Goal: Transaction & Acquisition: Purchase product/service

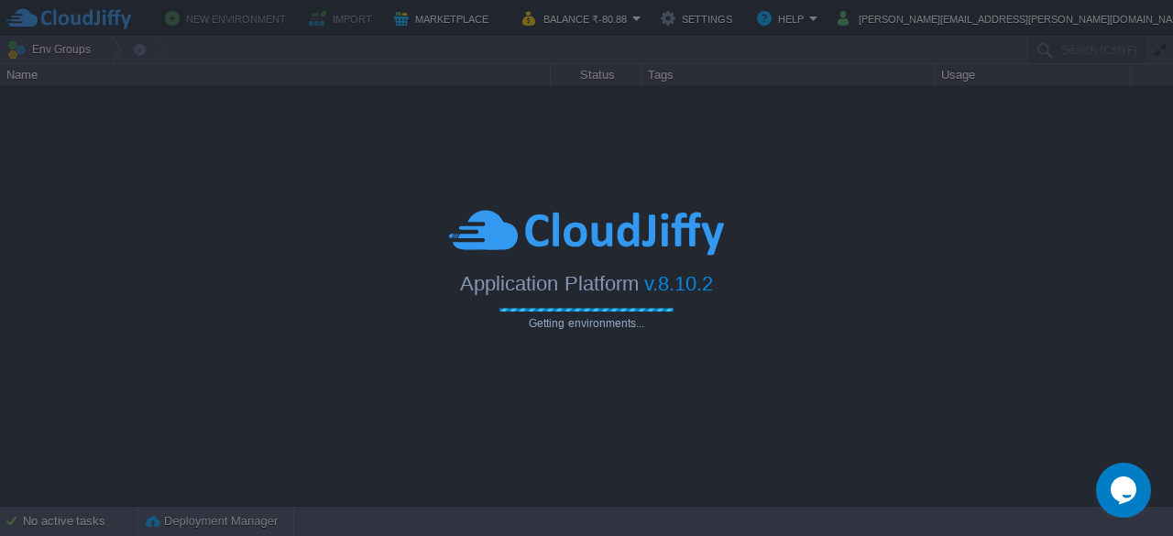
type input "Search (Ctrl+F)"
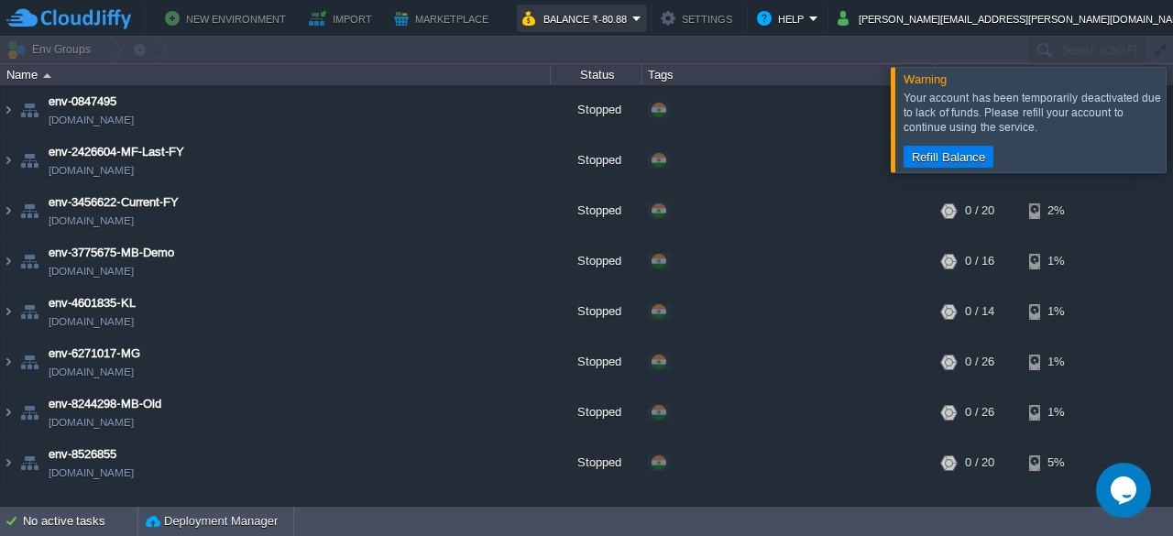
click at [632, 18] on button "Balance ₹-80.88" at bounding box center [577, 18] width 110 height 22
click at [937, 164] on button "Refill Balance" at bounding box center [948, 156] width 84 height 16
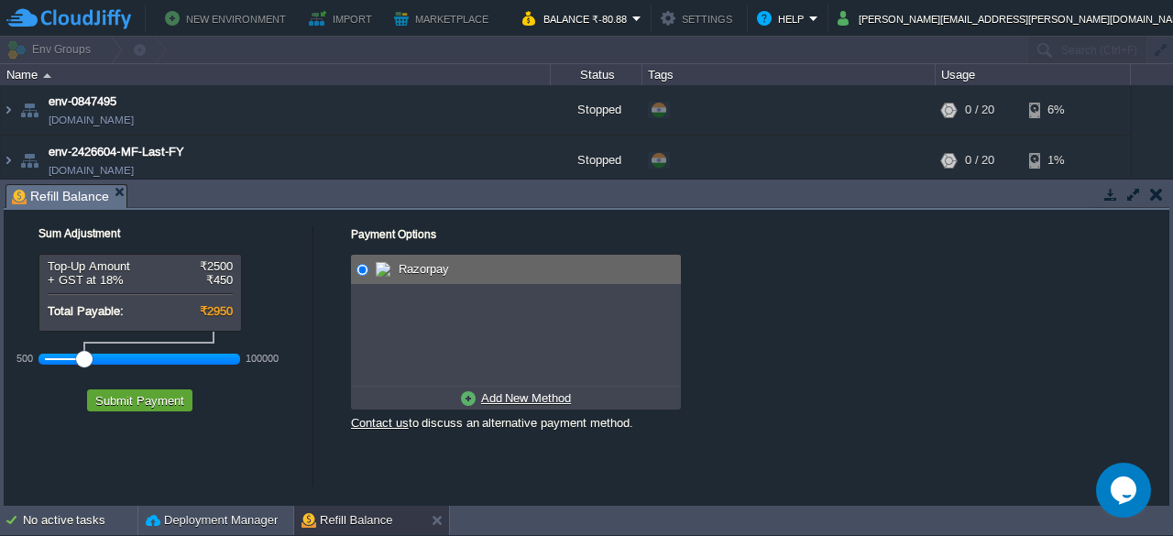
click at [497, 397] on u "Add New Method" at bounding box center [526, 398] width 90 height 14
radio input "true"
click at [362, 269] on input "radio" at bounding box center [363, 270] width 12 height 12
click at [51, 360] on div at bounding box center [140, 359] width 190 height 16
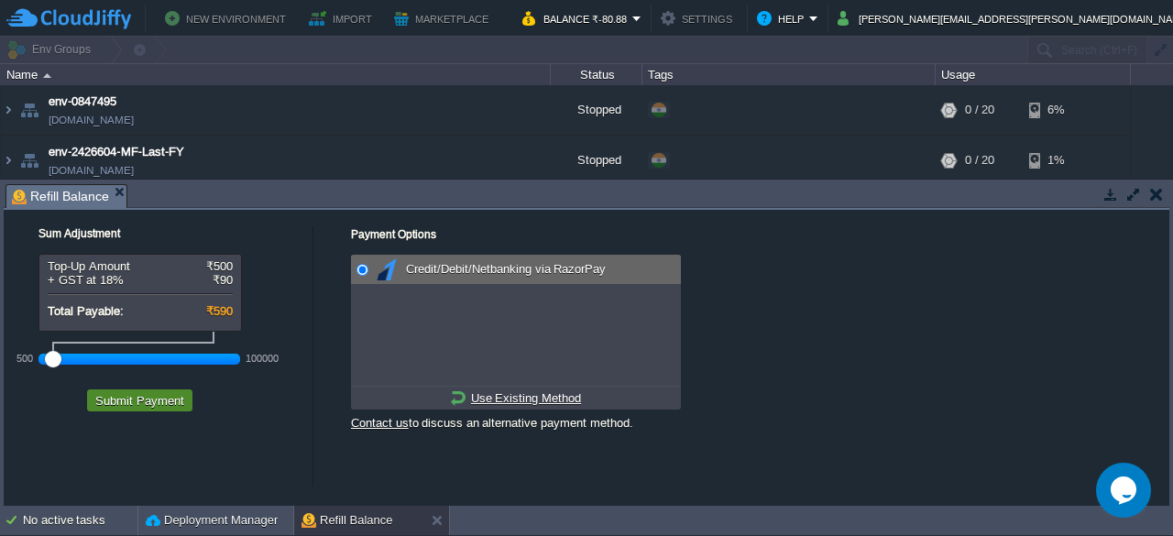
click at [152, 403] on button "Submit Payment" at bounding box center [140, 400] width 100 height 16
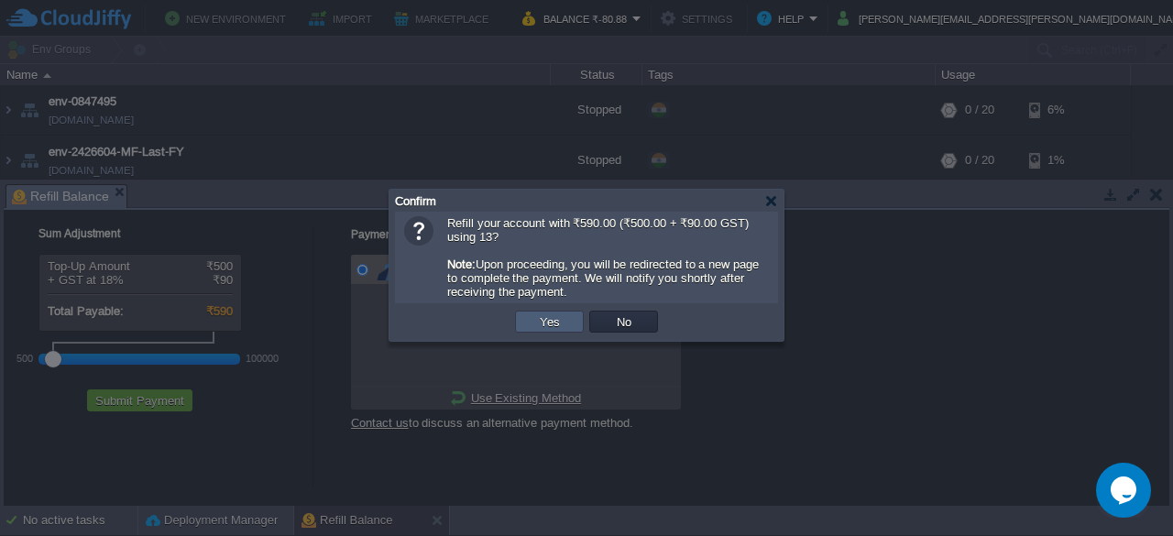
click at [544, 330] on button "Yes" at bounding box center [549, 321] width 31 height 16
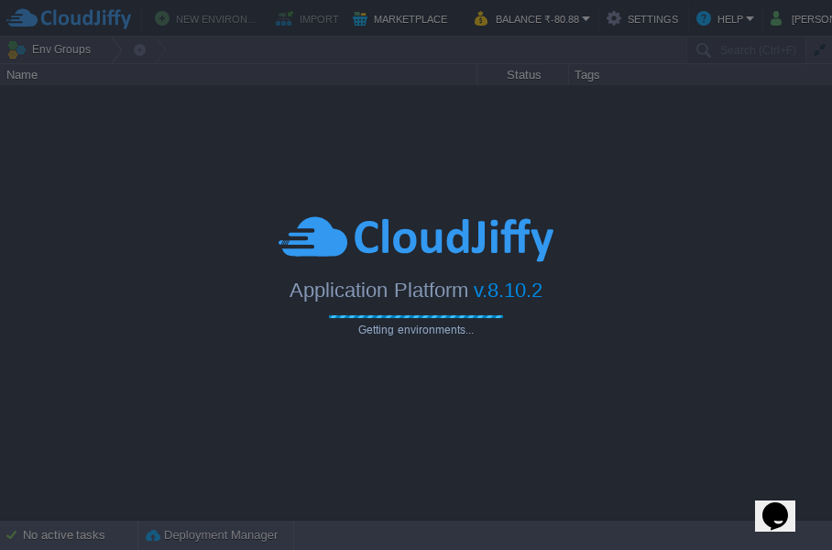
type input "Search (Ctrl+F)"
